Goal: Transaction & Acquisition: Purchase product/service

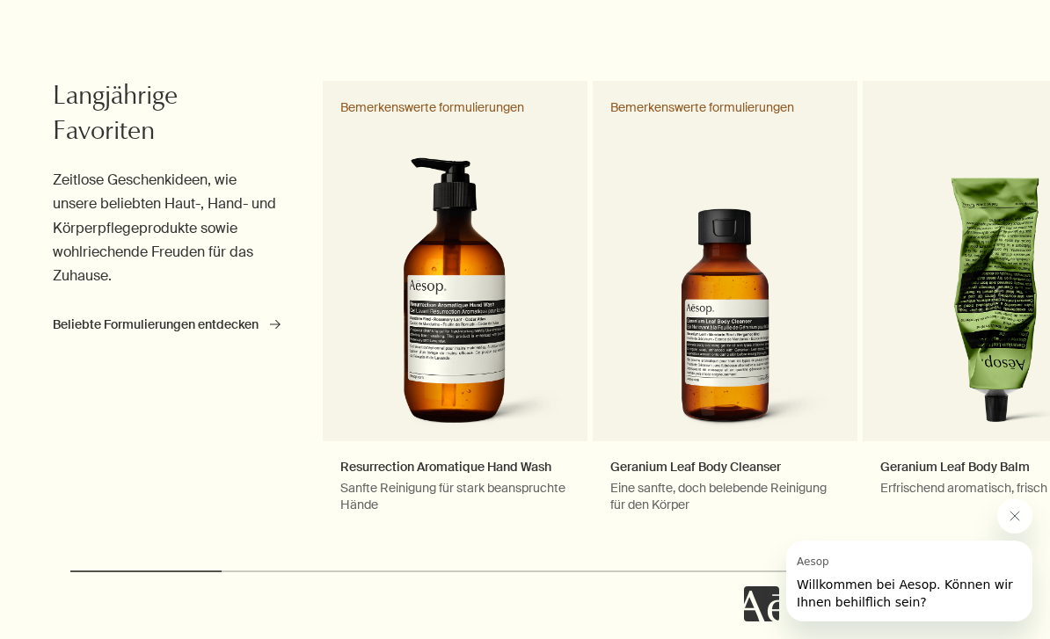
scroll to position [894, 0]
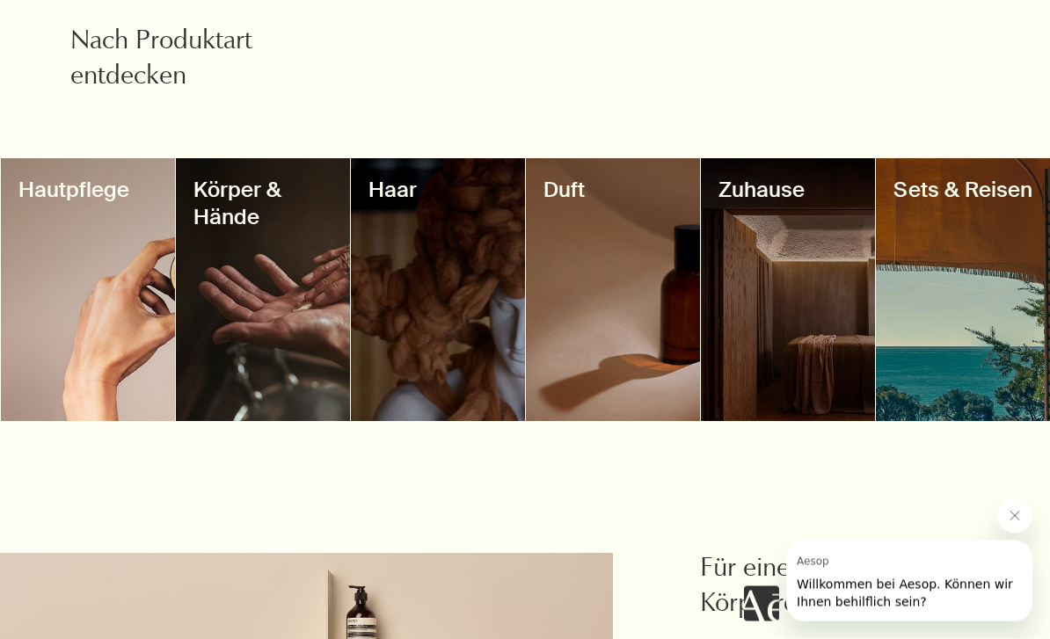
scroll to position [1532, 0]
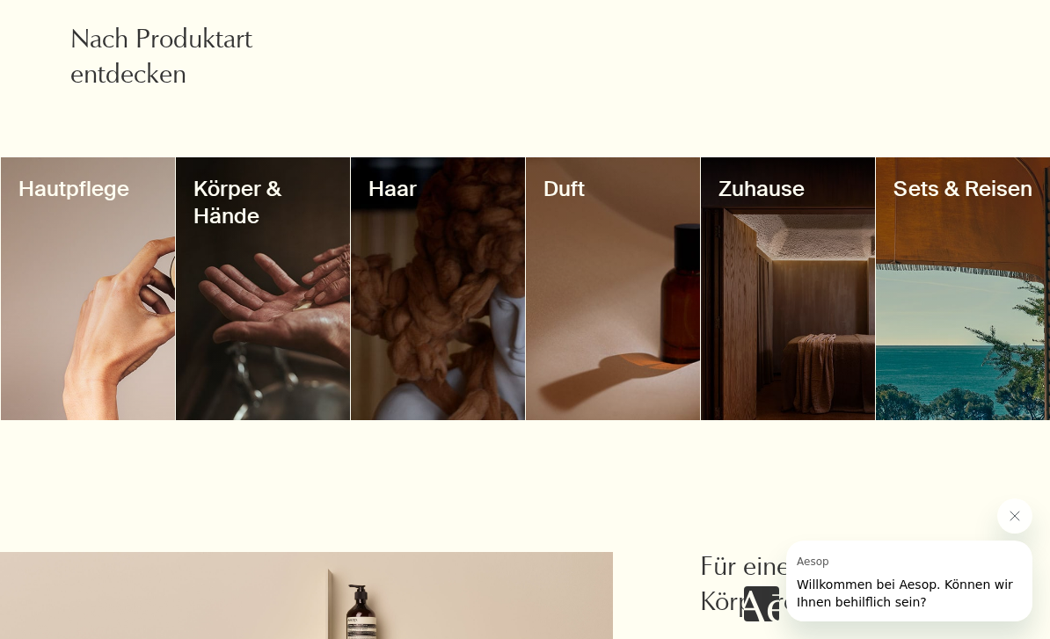
click at [111, 280] on div at bounding box center [88, 288] width 174 height 263
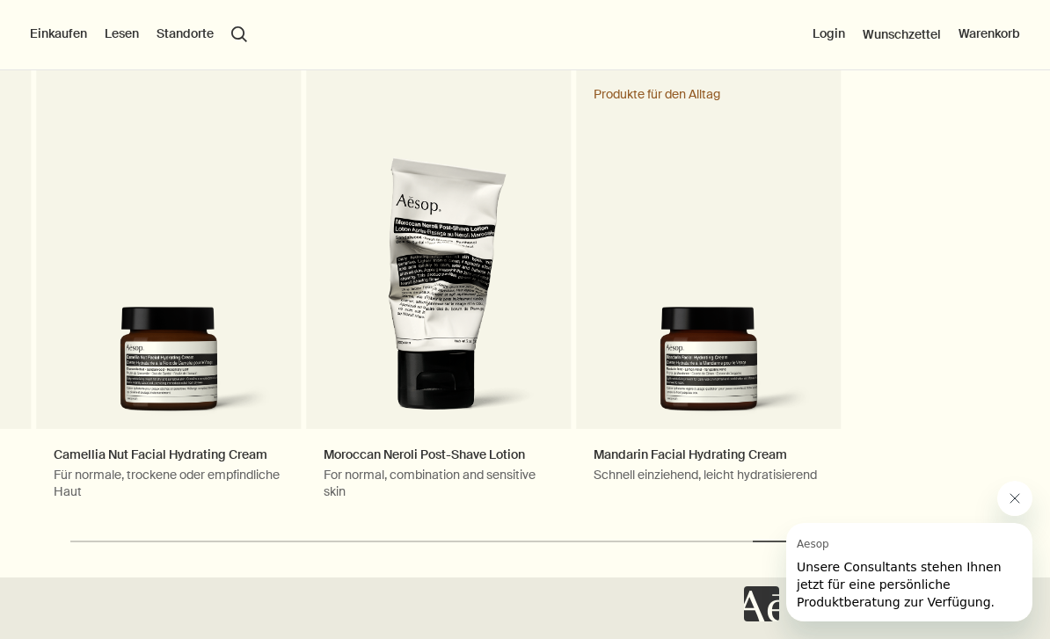
scroll to position [2014, 0]
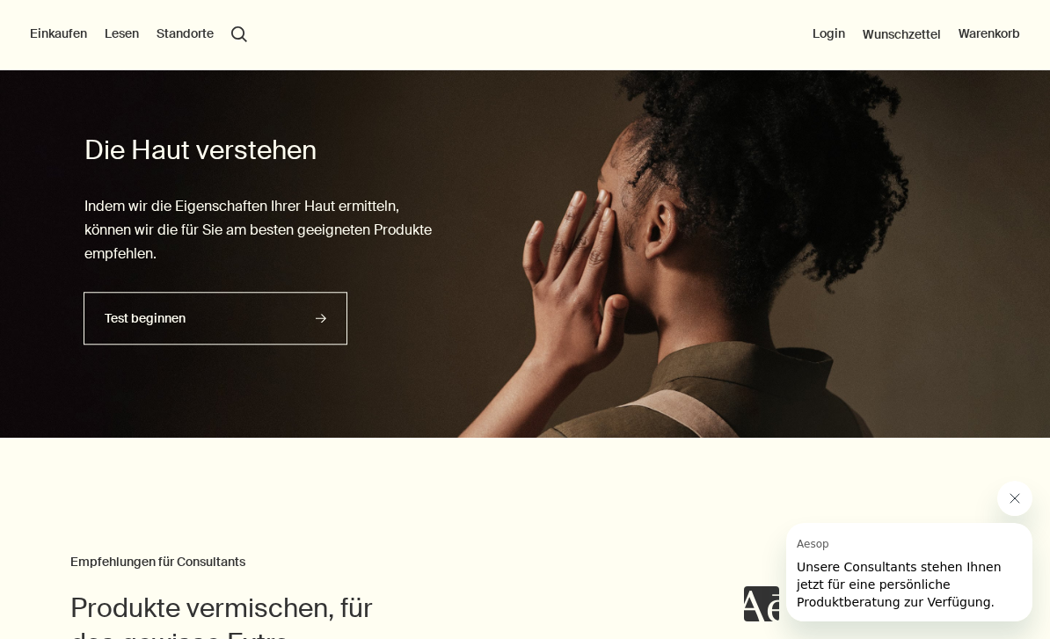
scroll to position [3211, 0]
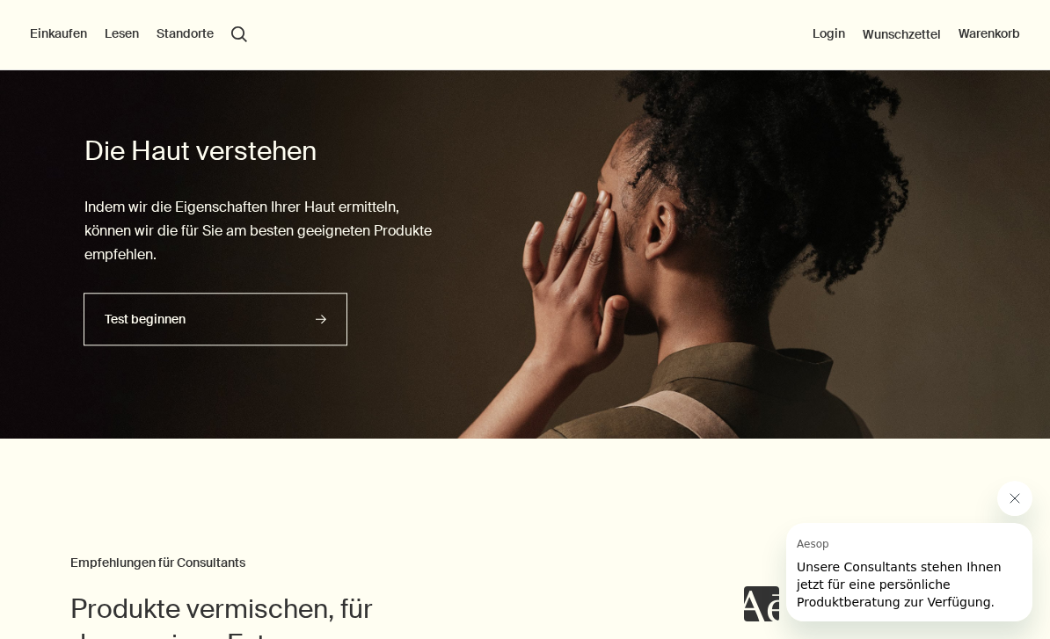
click at [145, 334] on link "Test beginnen rightArrow" at bounding box center [216, 320] width 264 height 53
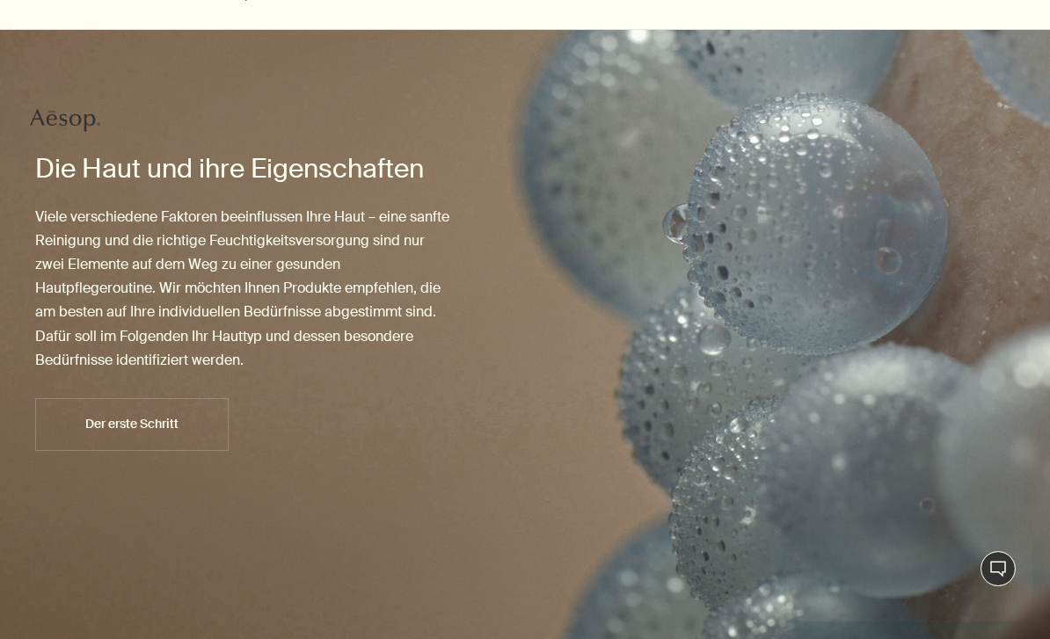
click at [121, 432] on button "Der erste Schritt" at bounding box center [131, 424] width 193 height 53
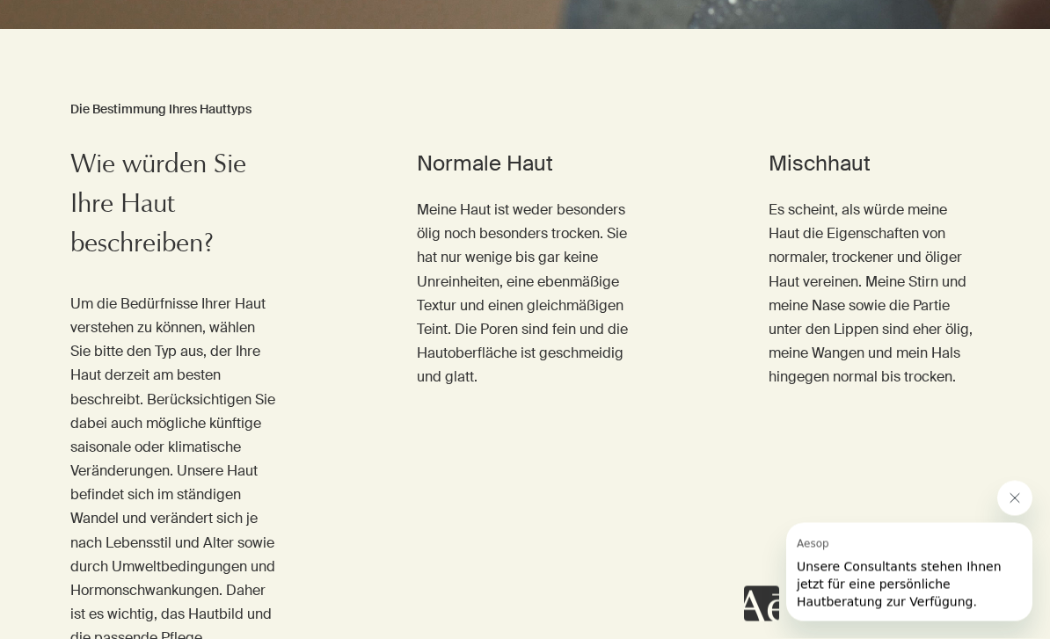
scroll to position [713, 0]
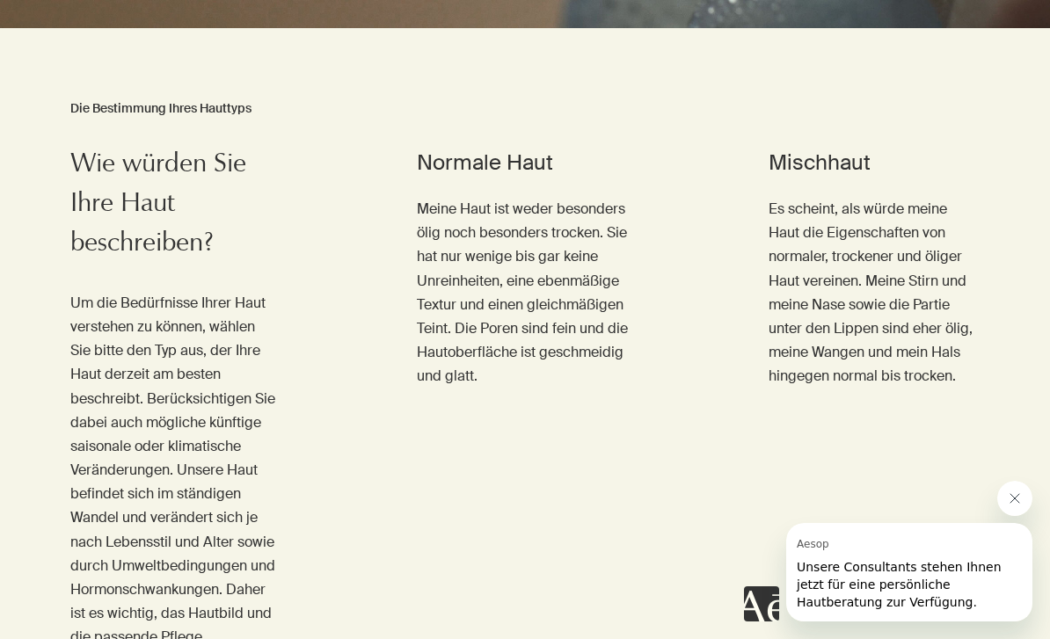
click at [895, 428] on span "Ich habe Mischhaut" at bounding box center [845, 431] width 112 height 13
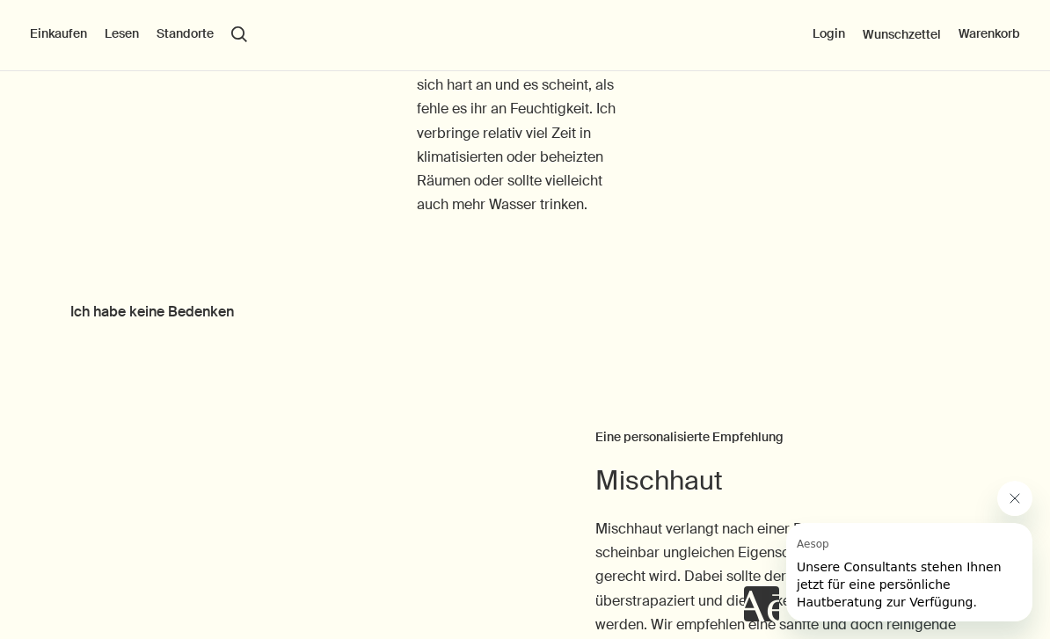
scroll to position [2388, 0]
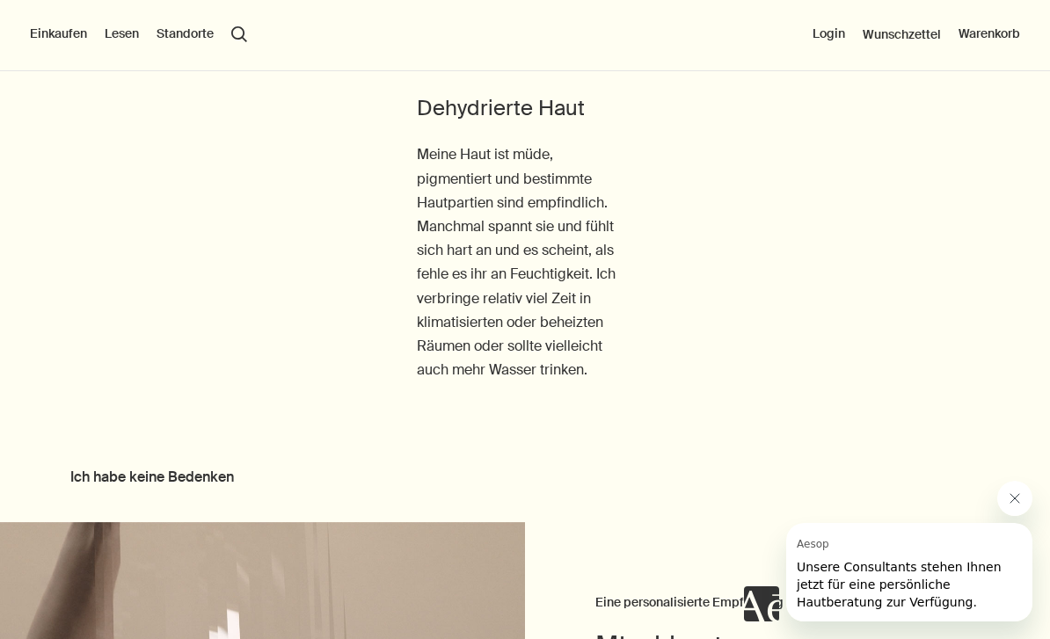
click at [565, 420] on span "Meine Haut ist dehydriert" at bounding box center [510, 425] width 144 height 13
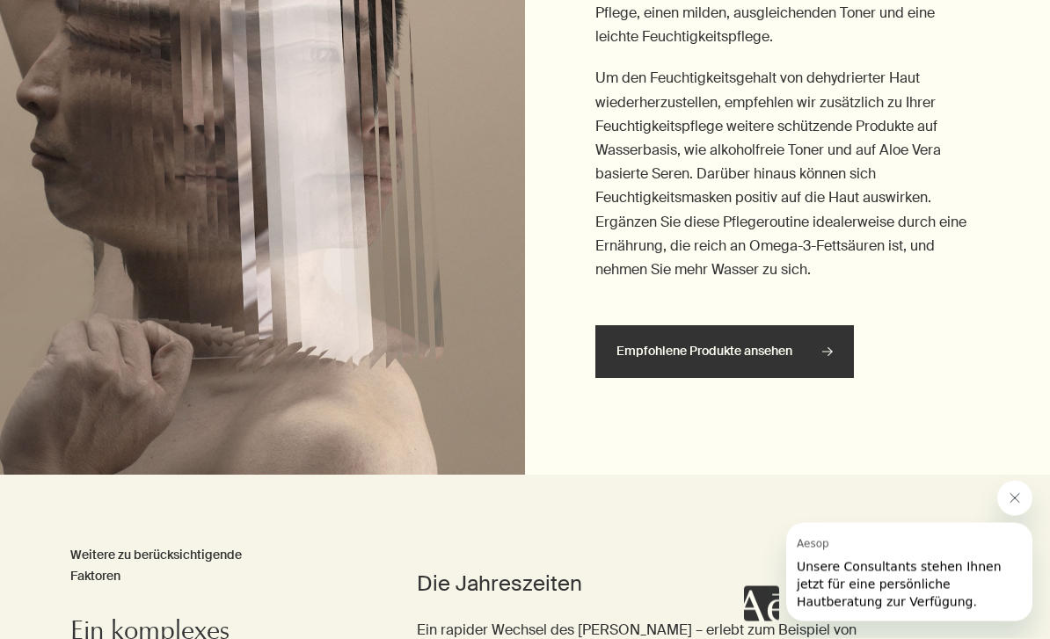
scroll to position [3316, 0]
click at [807, 344] on span "Empfohlene Produkte ansehen" at bounding box center [724, 350] width 216 height 51
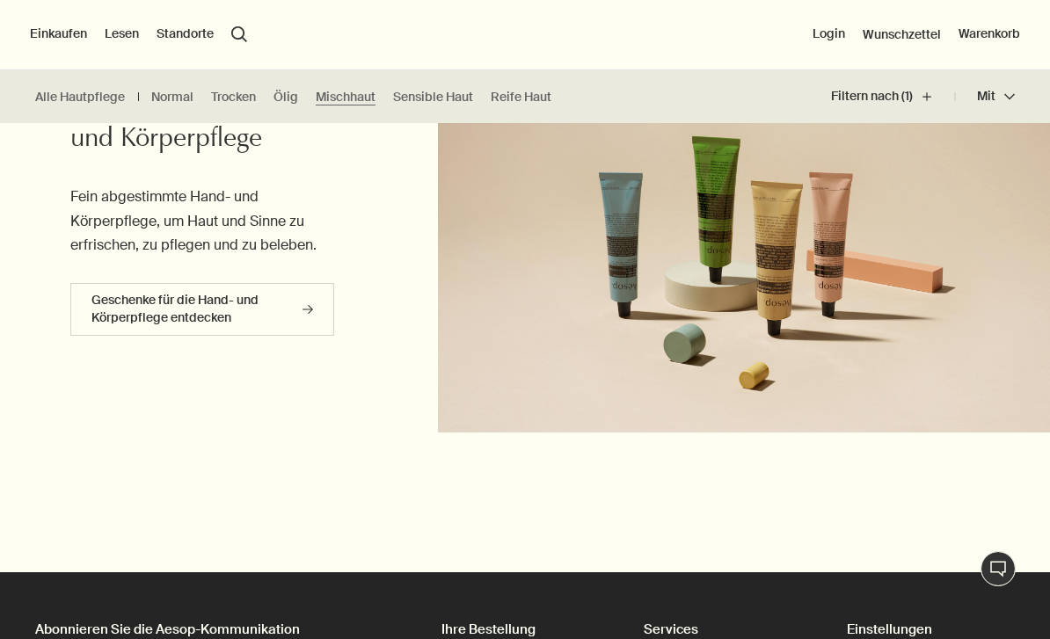
scroll to position [673, 0]
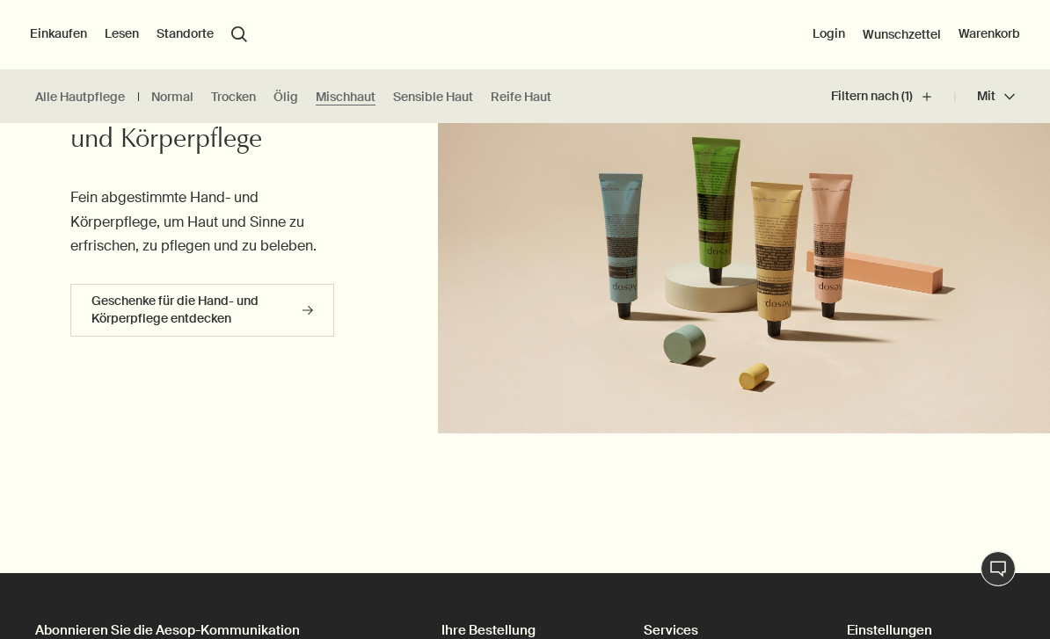
click at [131, 316] on link "Geschenke für die Hand- und Körperpflege entdecken rightArrow" at bounding box center [202, 310] width 264 height 53
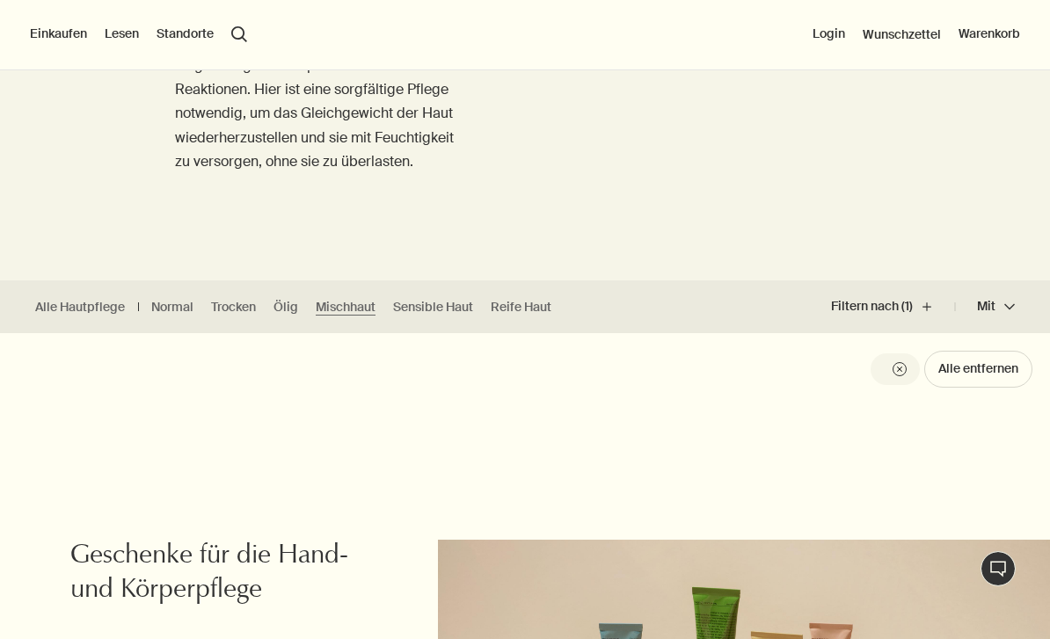
scroll to position [109, 0]
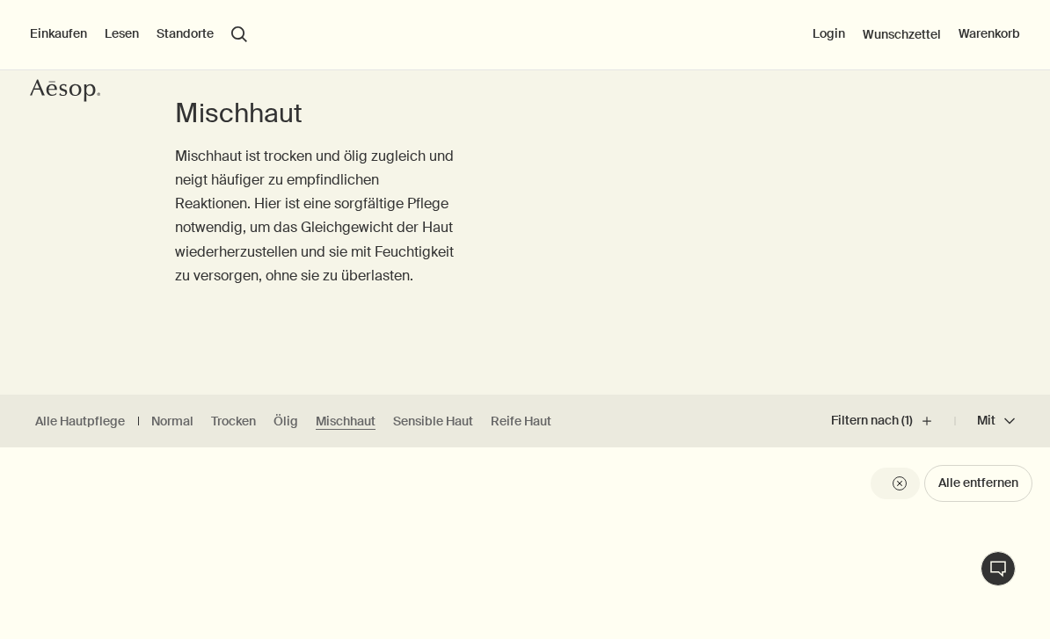
click at [352, 425] on link "Mischhaut" at bounding box center [346, 421] width 60 height 17
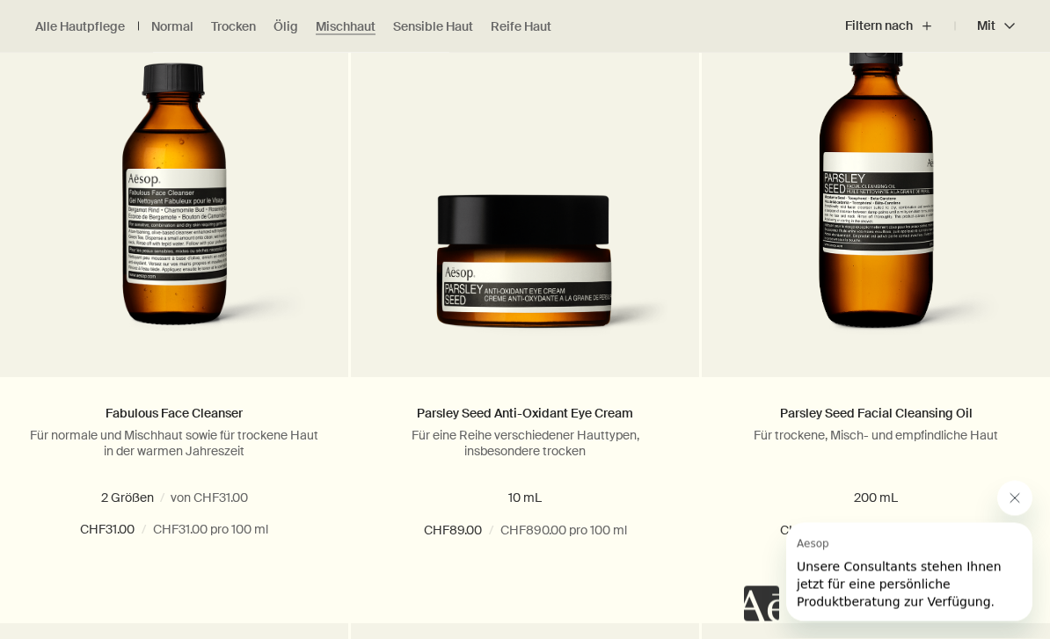
scroll to position [580, 0]
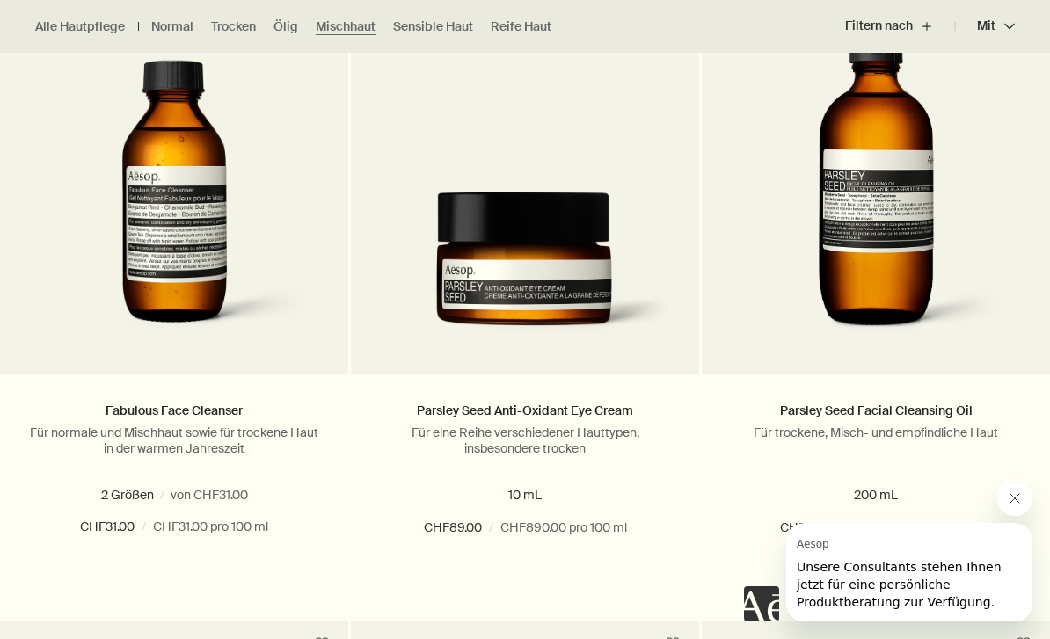
click at [961, 327] on img at bounding box center [876, 187] width 280 height 322
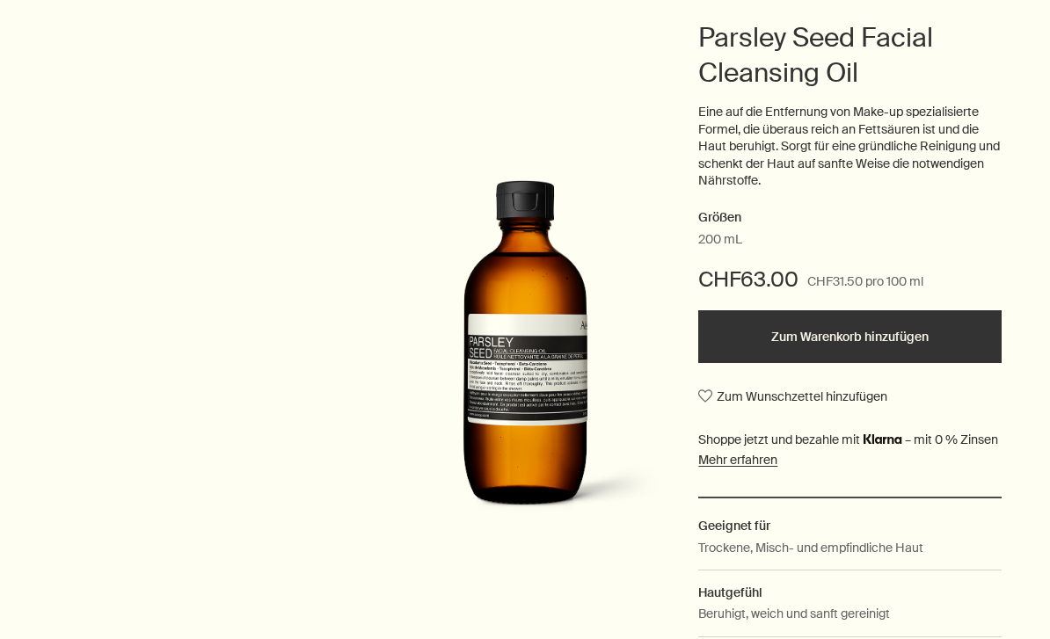
scroll to position [243, 0]
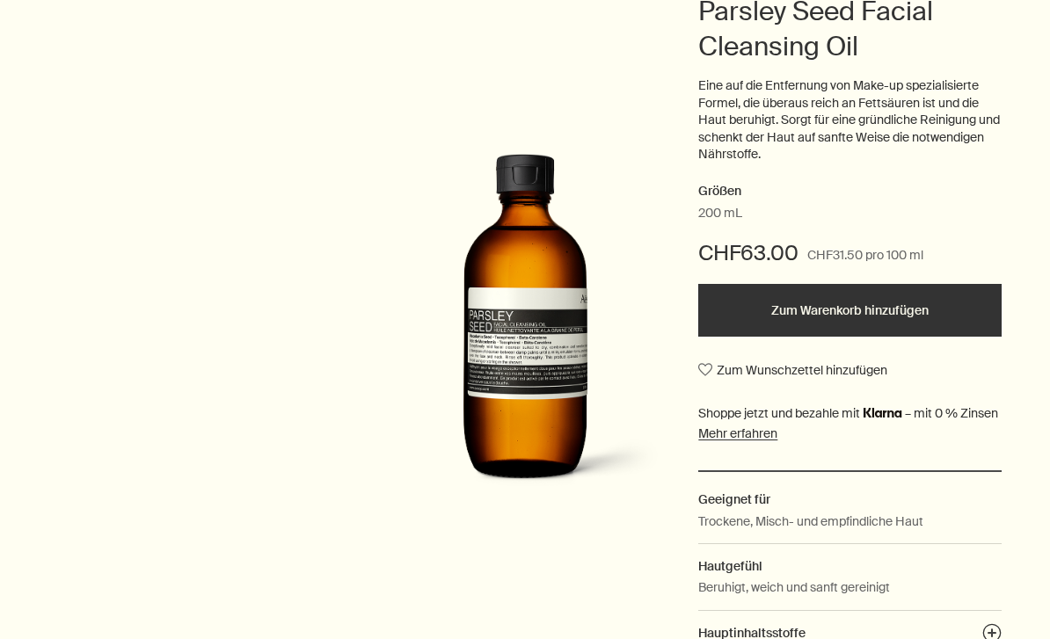
click at [912, 293] on button "Zum Warenkorb hinzufügen" at bounding box center [849, 311] width 303 height 53
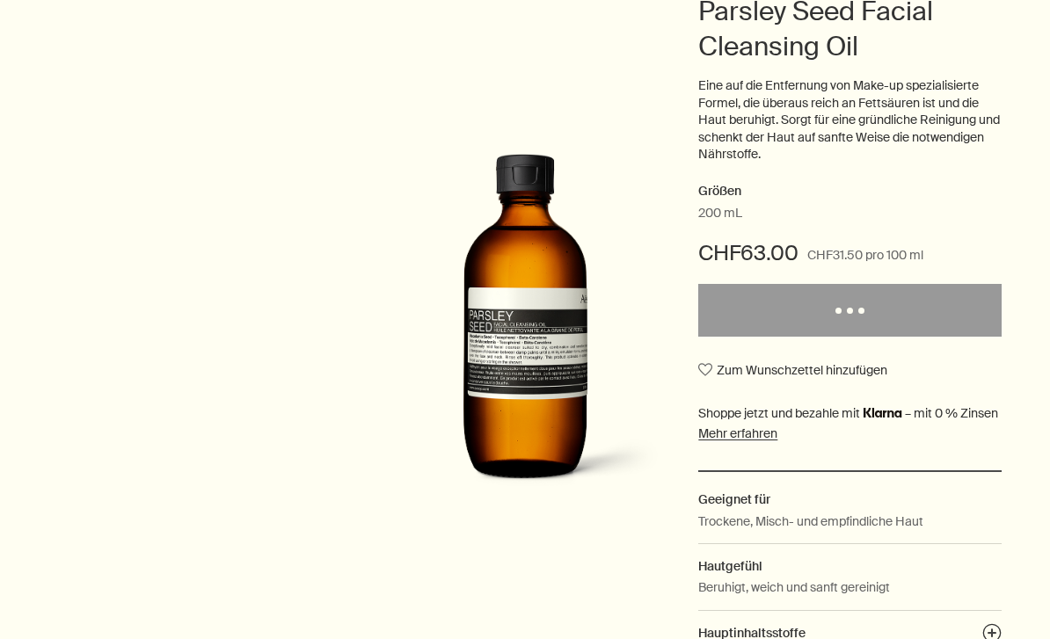
scroll to position [243, 0]
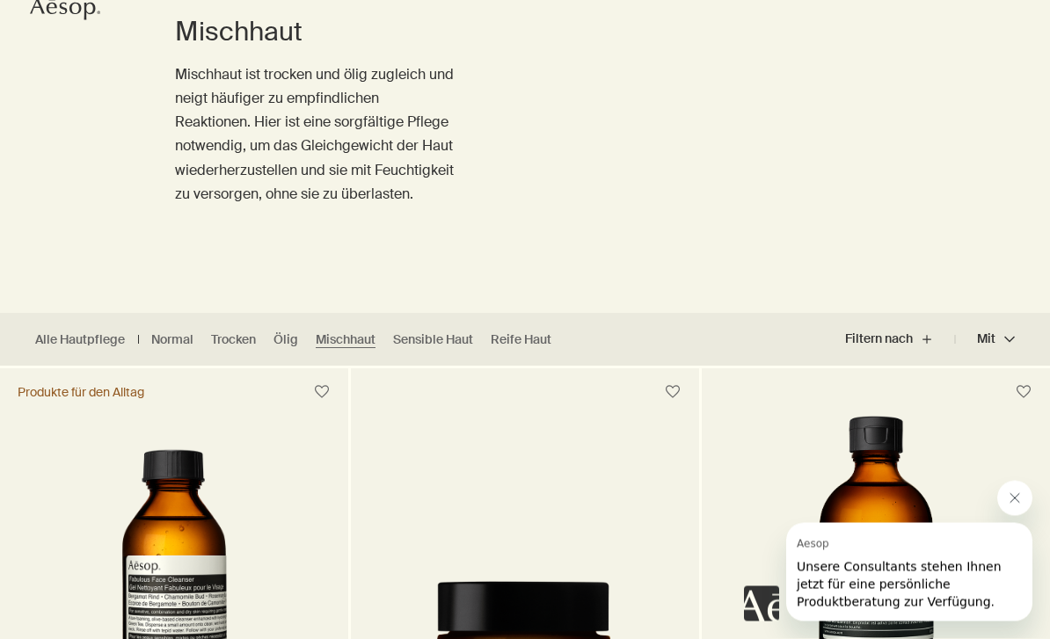
scroll to position [191, 0]
click at [915, 338] on button "Filtern nach plus" at bounding box center [900, 339] width 110 height 42
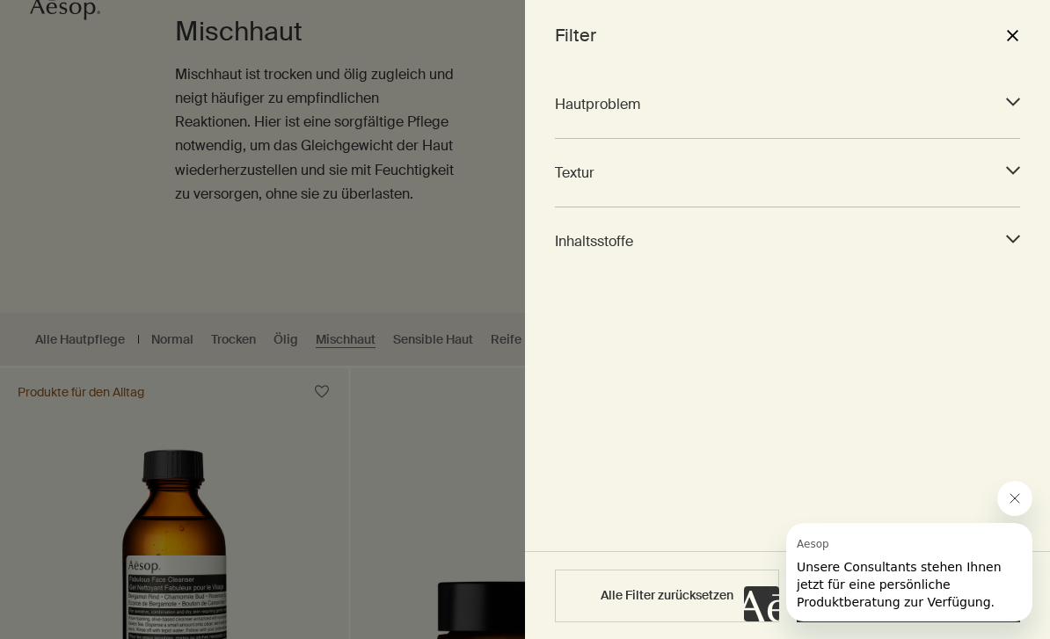
click at [466, 237] on div at bounding box center [525, 319] width 1050 height 639
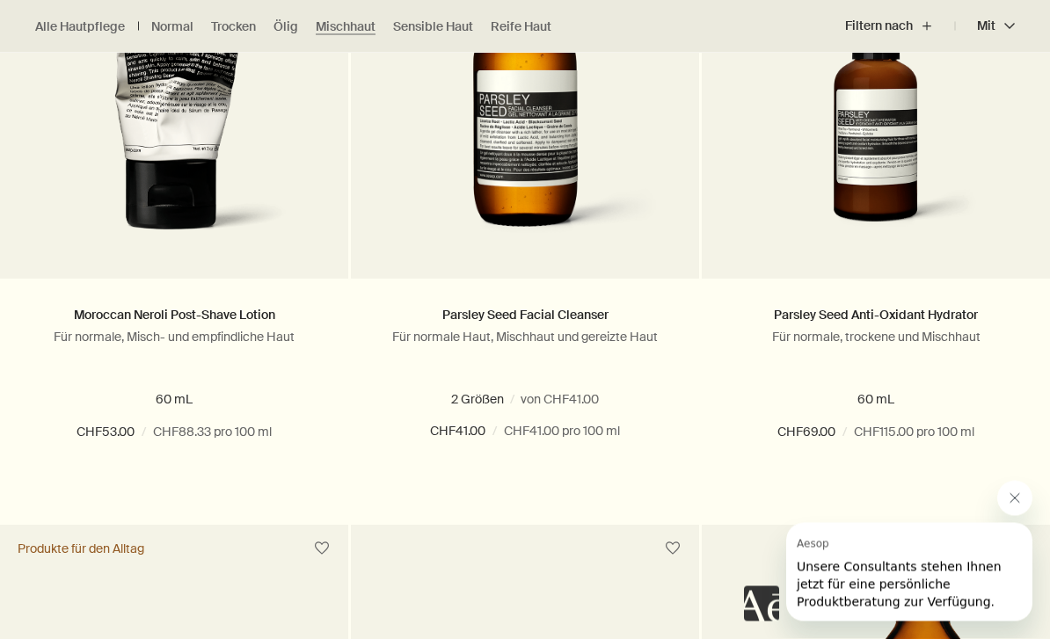
scroll to position [1318, 0]
click at [548, 392] on span "200 mL" at bounding box center [572, 399] width 53 height 16
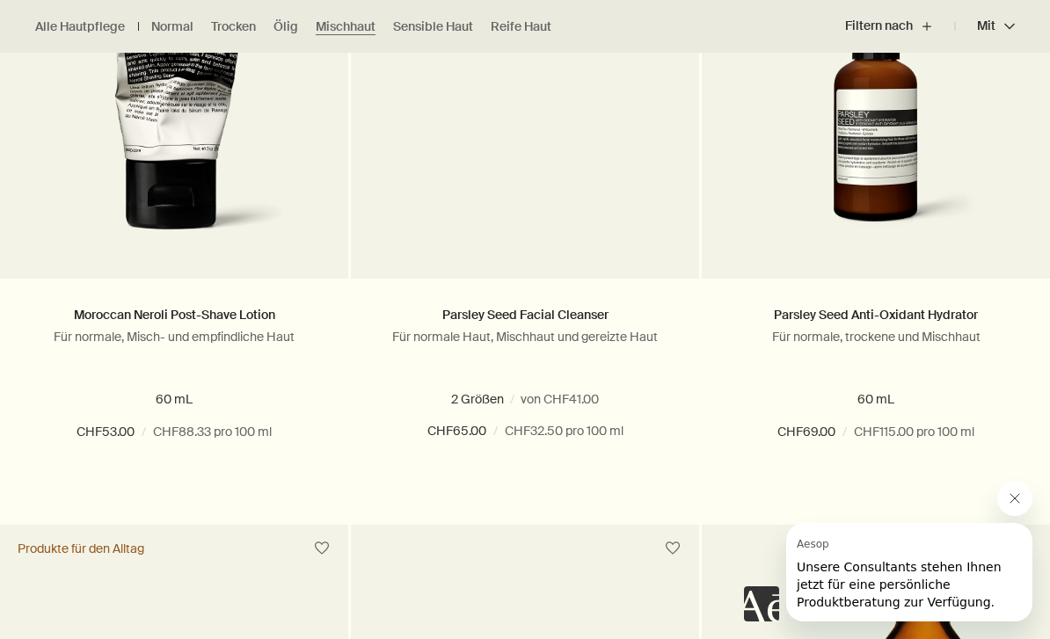
click at [606, 501] on button "Hinzufügen Zum Warenkorb hinzufügen" at bounding box center [525, 495] width 348 height 53
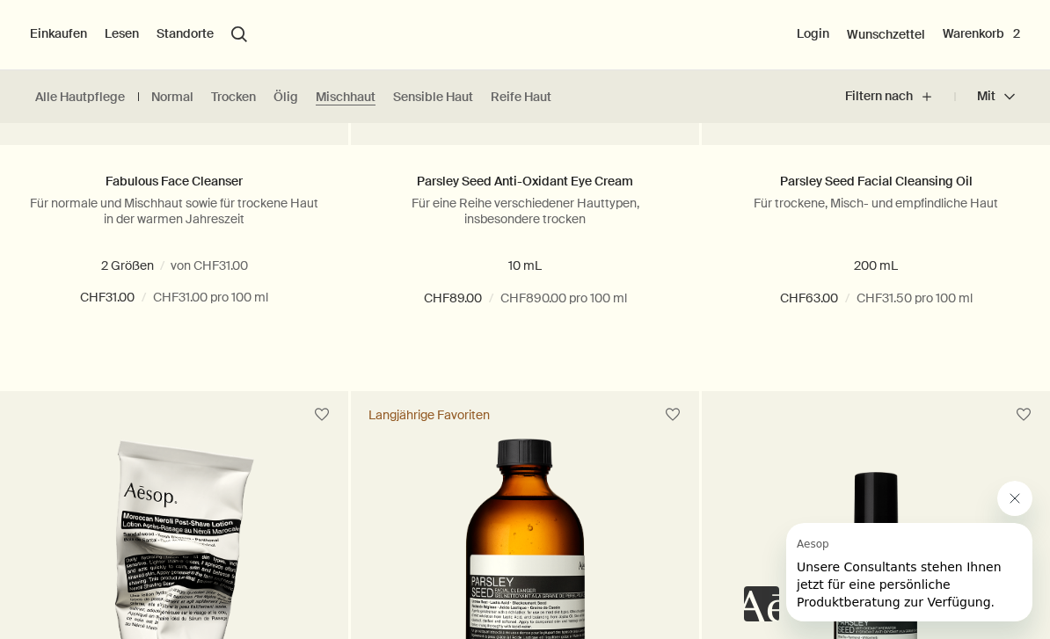
scroll to position [726, 0]
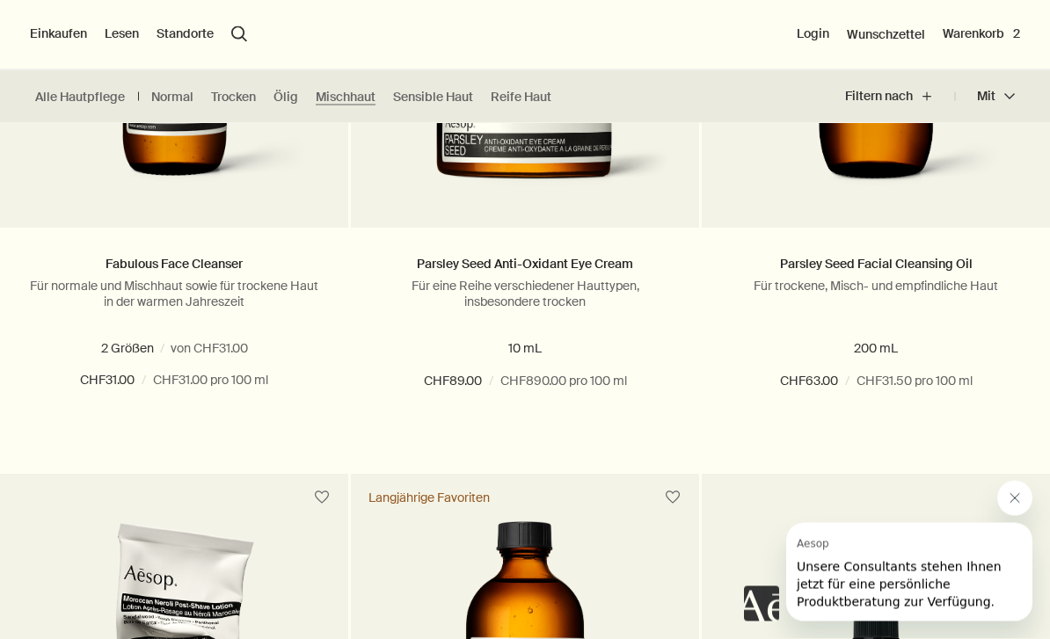
click at [991, 38] on button "Warenkorb 2" at bounding box center [980, 34] width 77 height 18
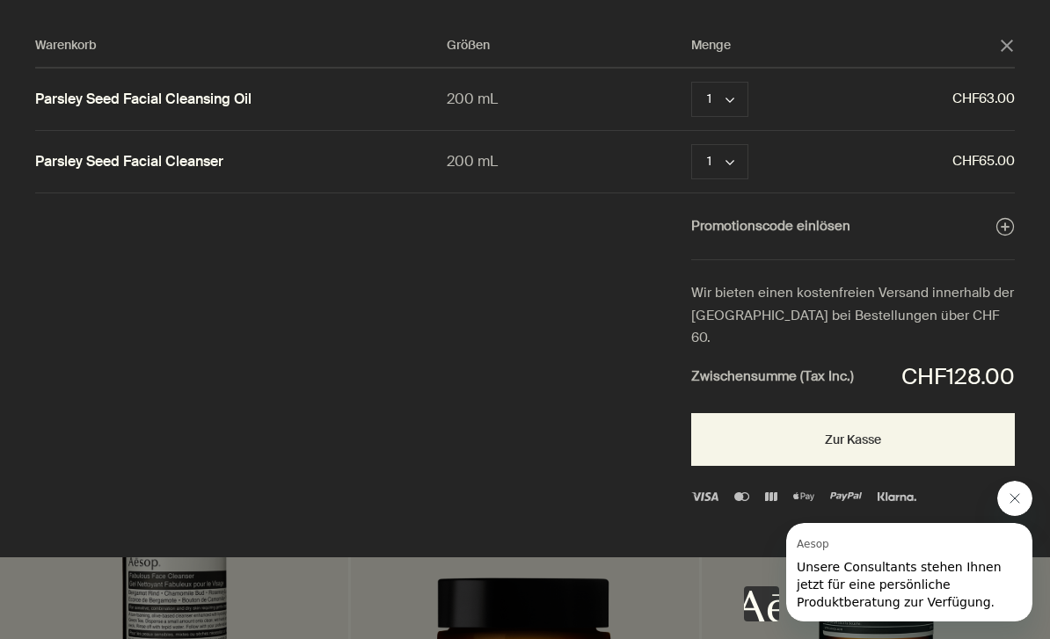
click at [817, 99] on button "Entfernen" at bounding box center [802, 99] width 56 height 21
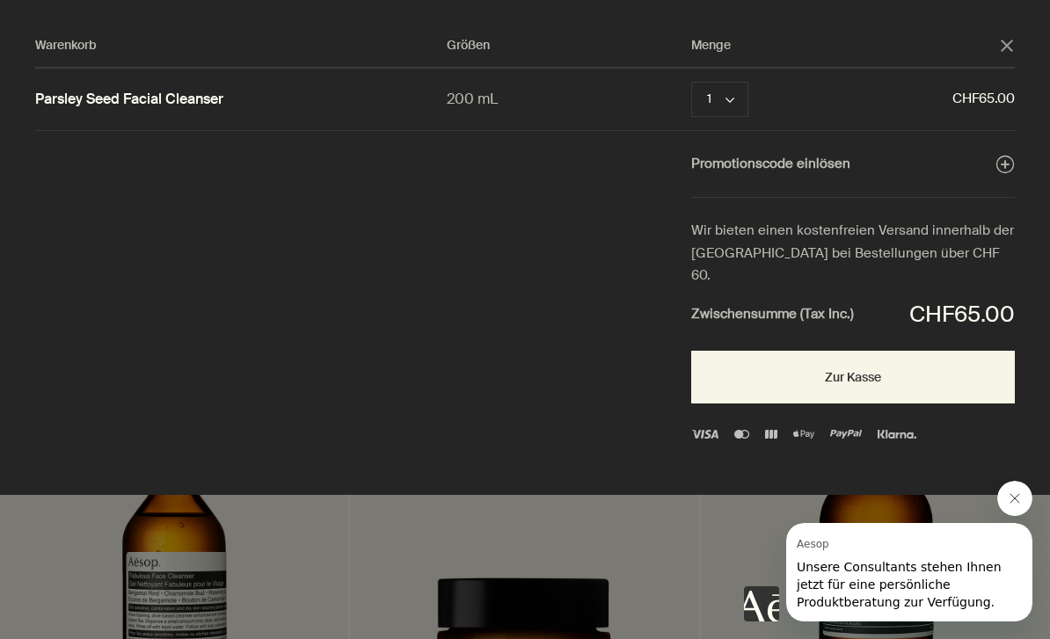
click at [1003, 49] on polygon "Schließen" at bounding box center [1006, 46] width 12 height 12
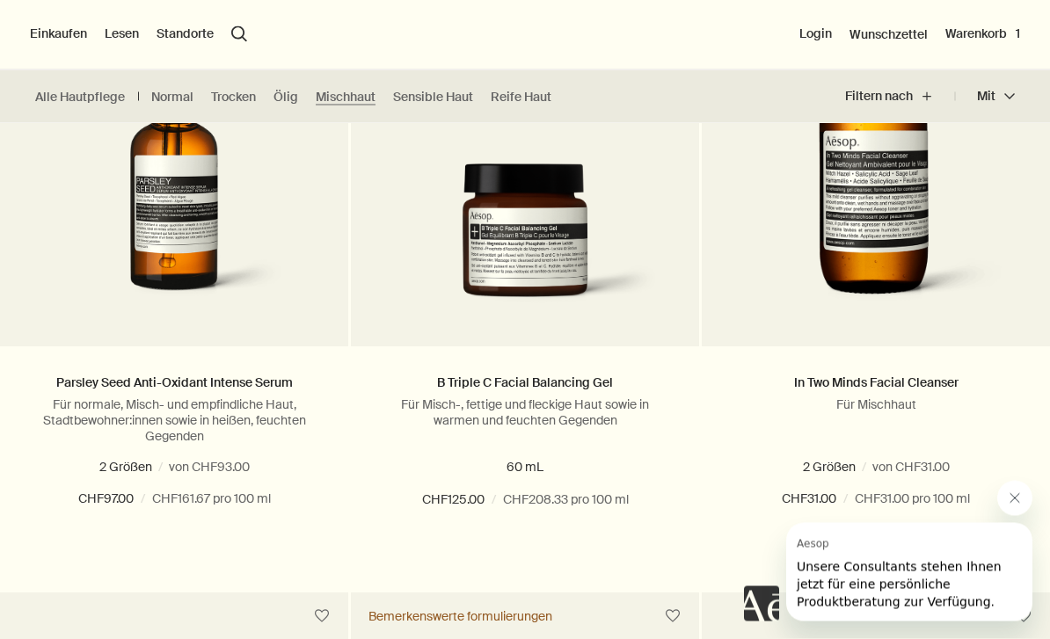
scroll to position [3172, 0]
click at [568, 280] on img at bounding box center [524, 241] width 295 height 156
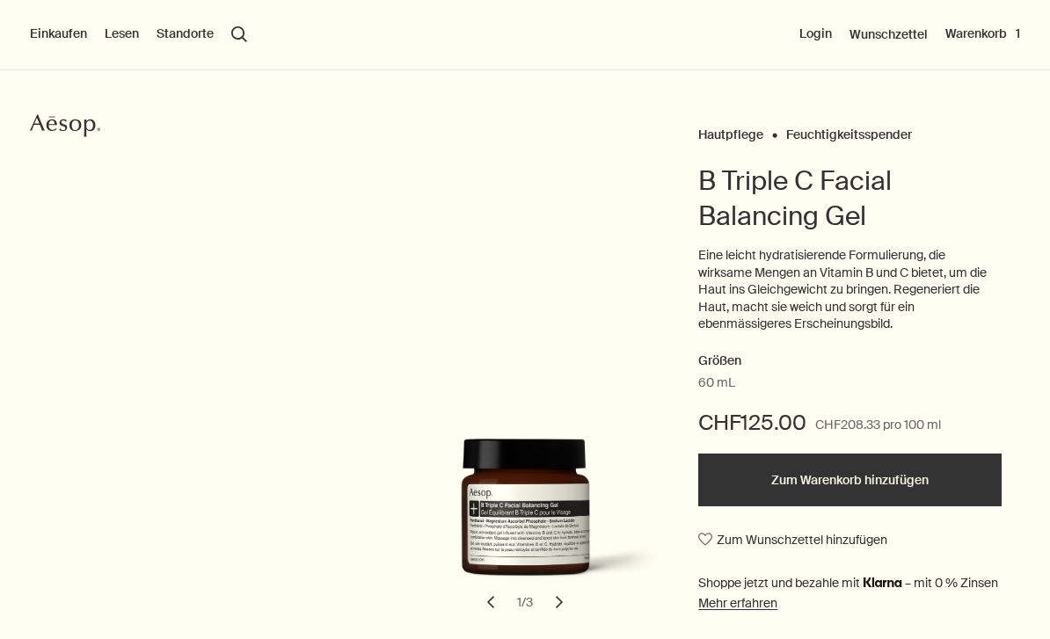
scroll to position [45, 0]
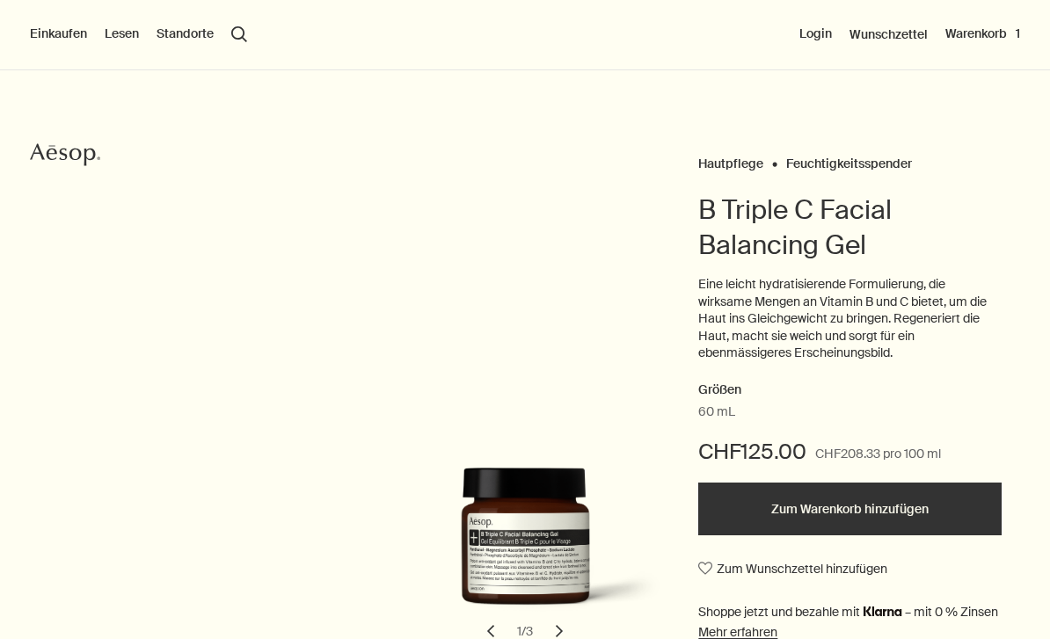
click at [940, 504] on button "Zum Warenkorb hinzufügen" at bounding box center [849, 509] width 303 height 53
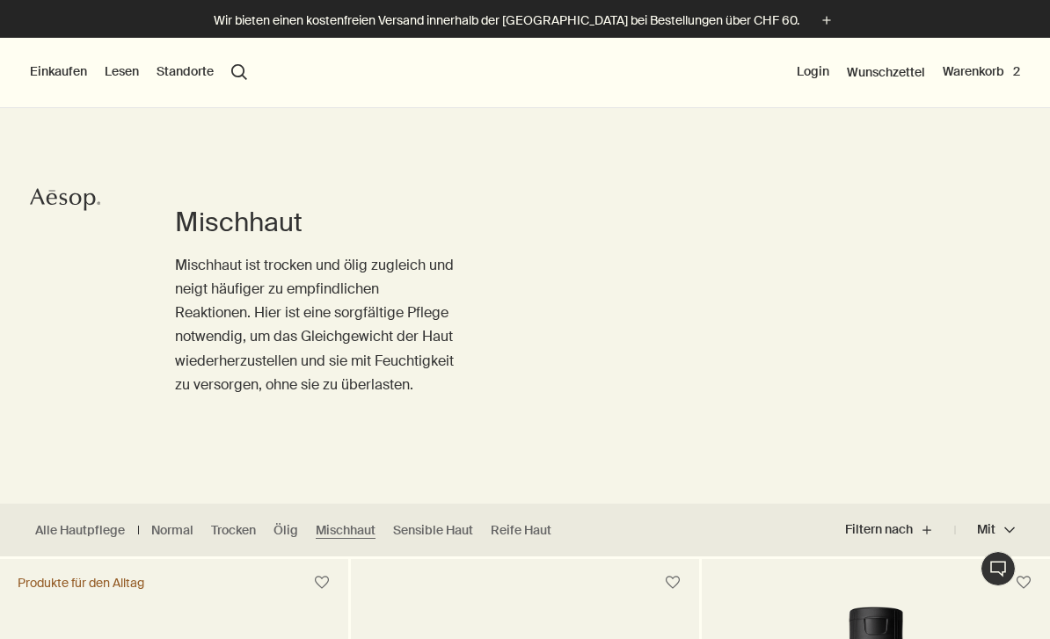
click at [980, 70] on button "Warenkorb 2" at bounding box center [980, 72] width 77 height 18
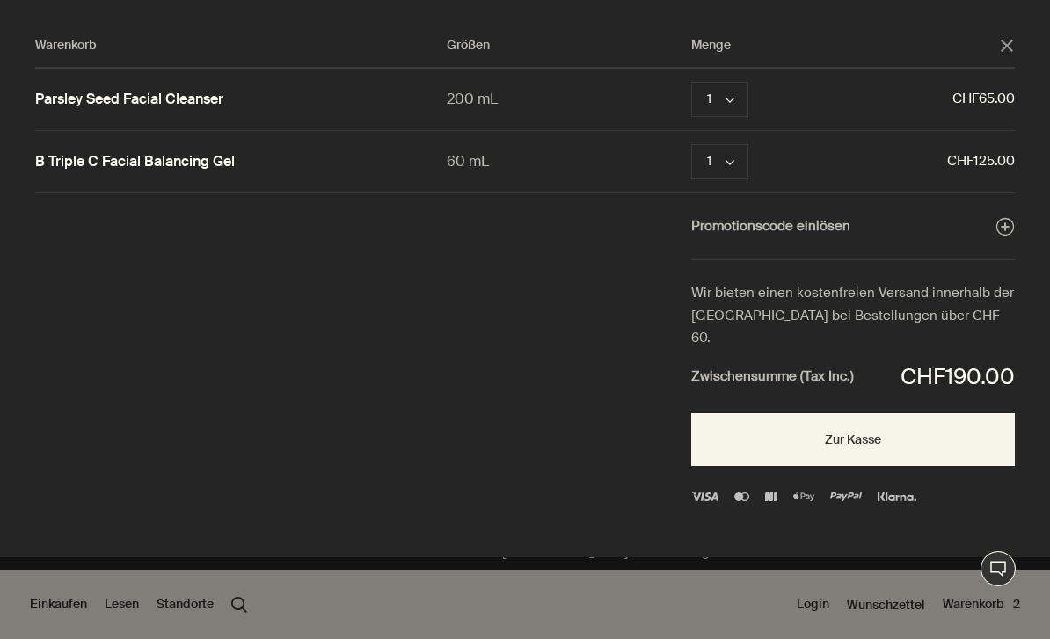
click at [941, 413] on button "Zur Kasse" at bounding box center [852, 439] width 323 height 53
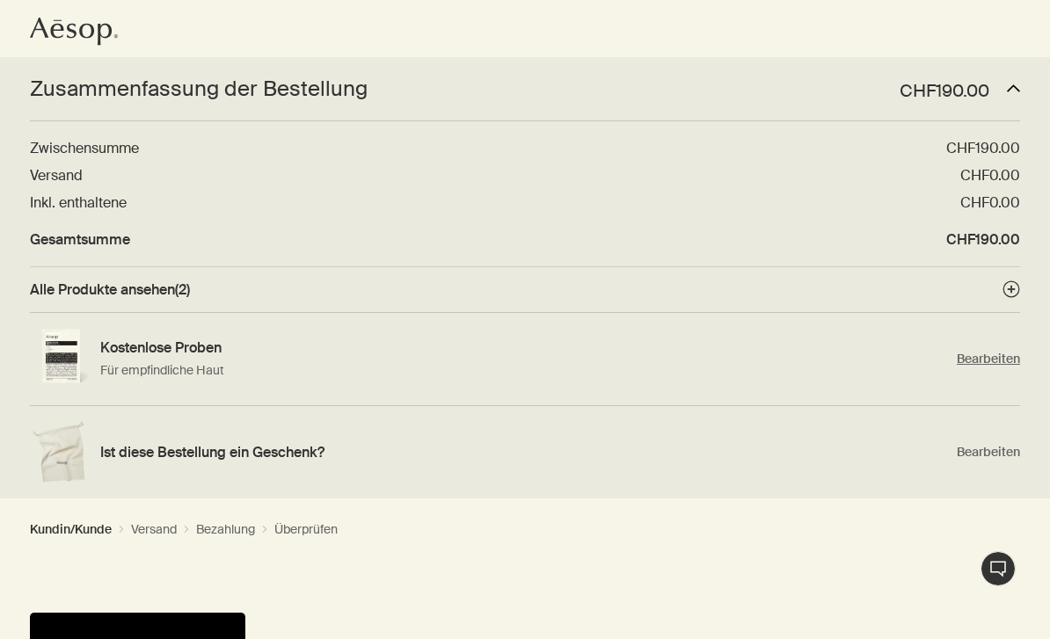
click at [990, 364] on span "Bearbeiten" at bounding box center [987, 359] width 63 height 17
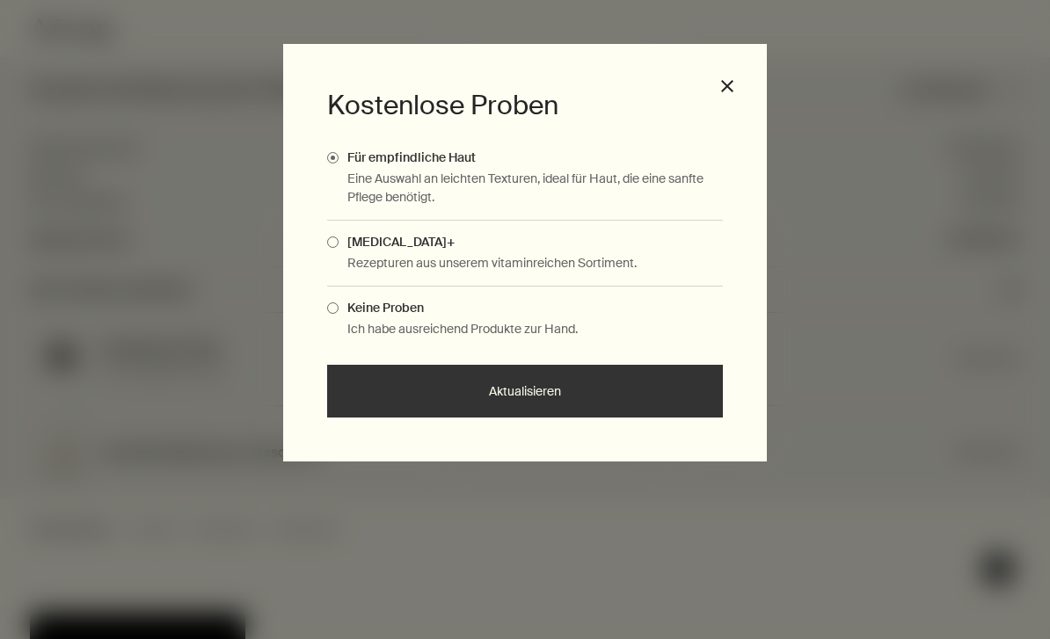
click at [331, 245] on span "Complimentary Samples Modal" at bounding box center [332, 241] width 11 height 11
click at [338, 245] on input "[MEDICAL_DATA]+" at bounding box center [338, 239] width 0 height 11
click at [571, 394] on button "Aktualisieren" at bounding box center [525, 391] width 396 height 53
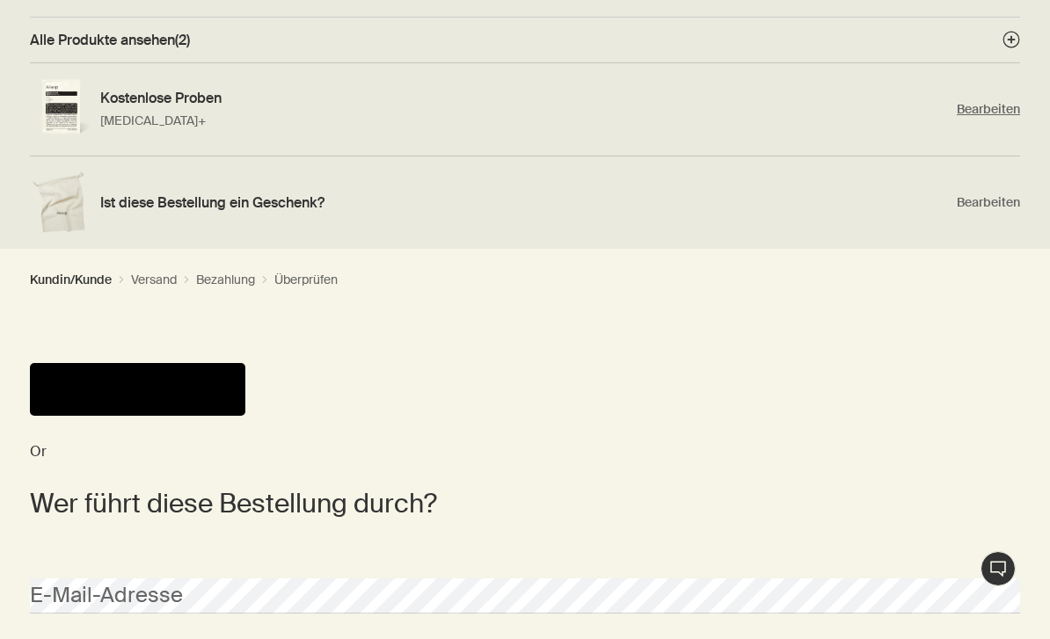
scroll to position [266, 0]
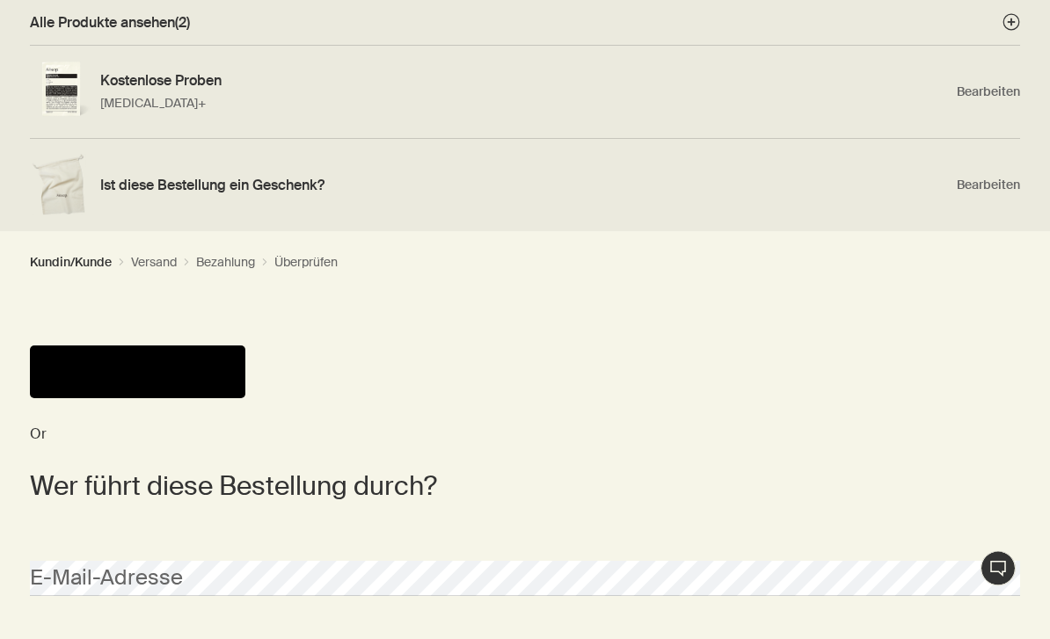
click at [169, 383] on button "Pay" at bounding box center [137, 372] width 215 height 53
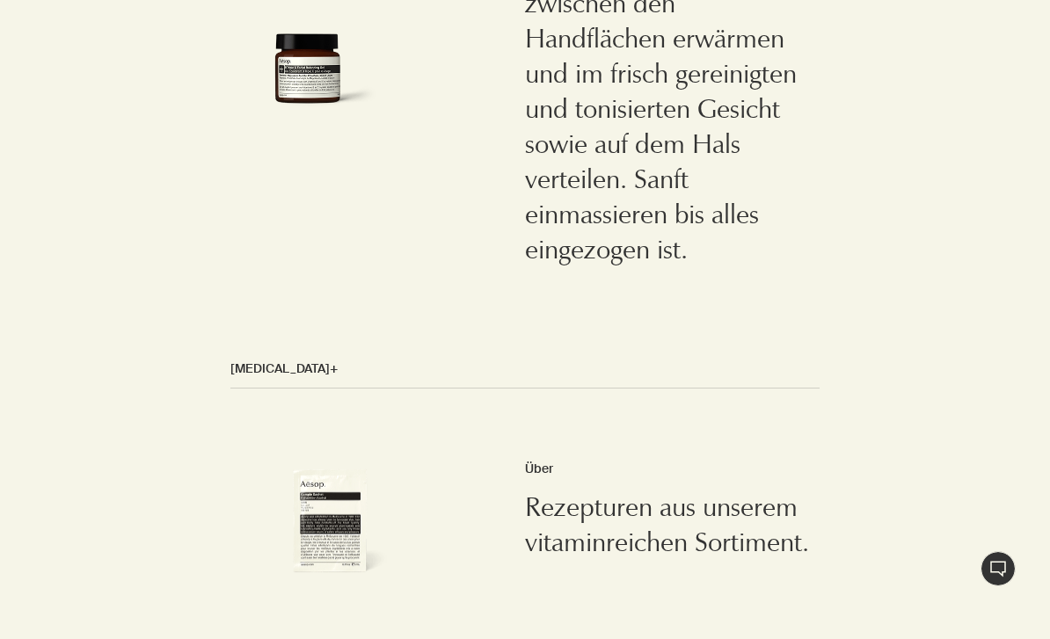
scroll to position [2668, 0]
